Goal: Navigation & Orientation: Understand site structure

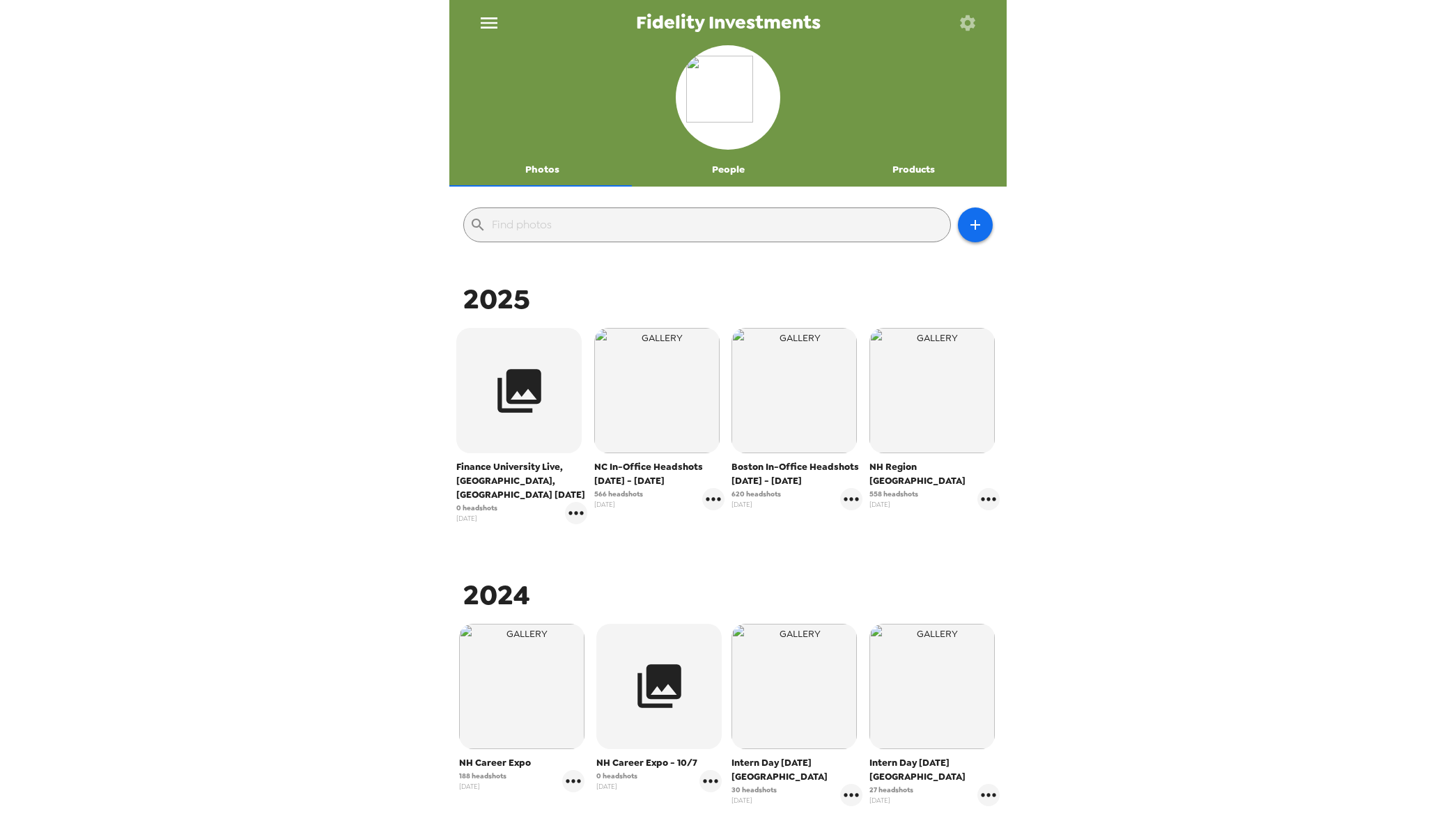
click at [1071, 348] on div "Fidelity Investments Photos People Products ​ 2025 Finance University Live, [GE…" at bounding box center [728, 412] width 1456 height 825
